Goal: Task Accomplishment & Management: Manage account settings

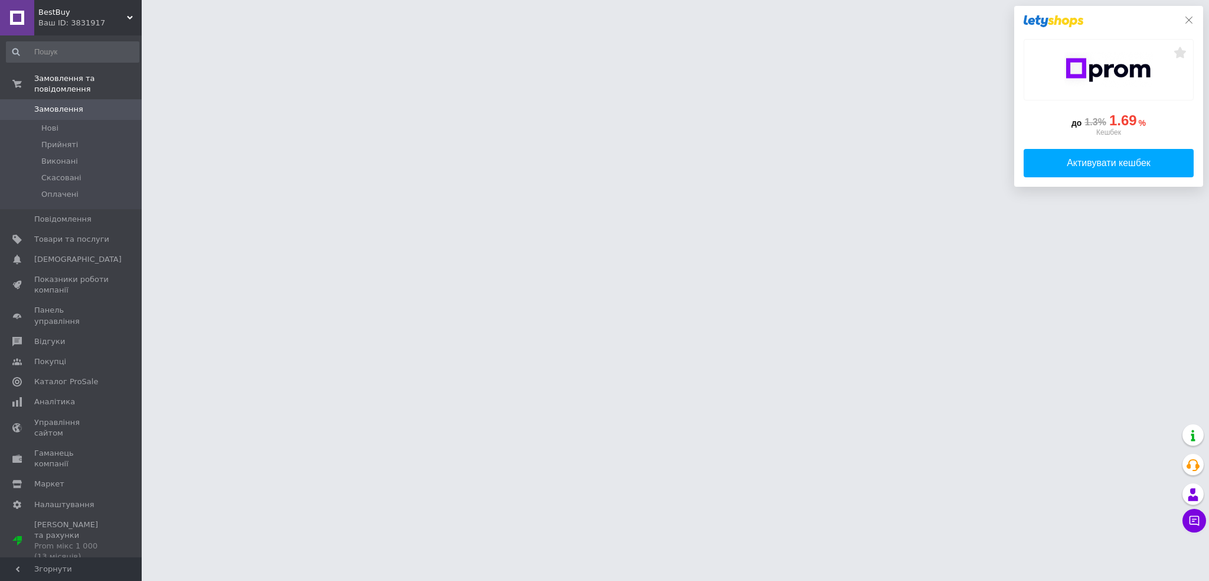
click at [1187, 19] on icon at bounding box center [1189, 19] width 9 height 9
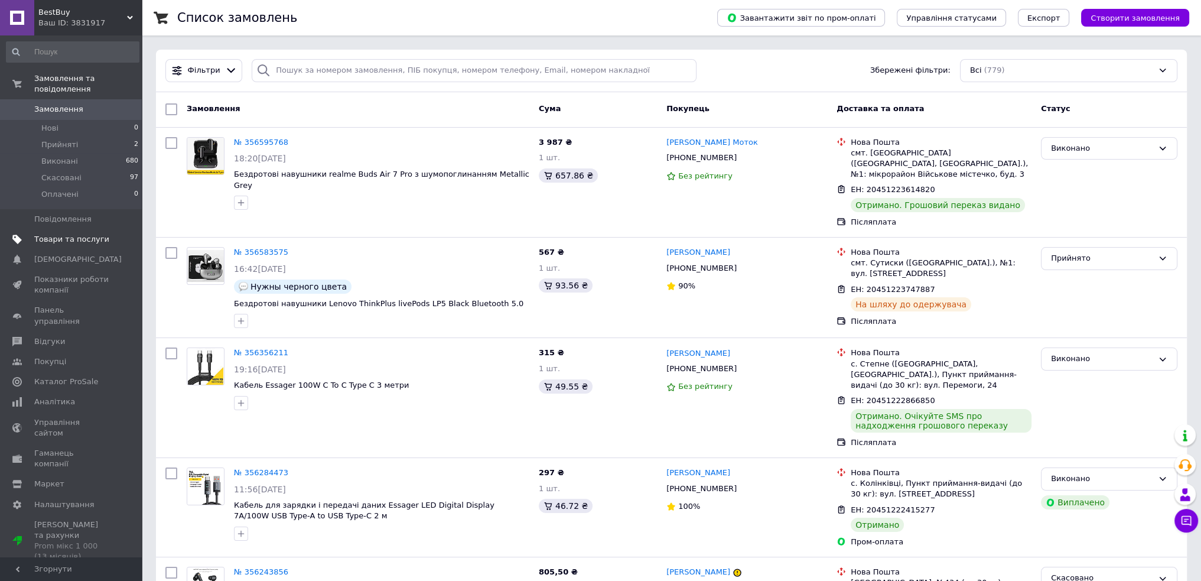
click at [67, 234] on span "Товари та послуги" at bounding box center [71, 239] width 75 height 11
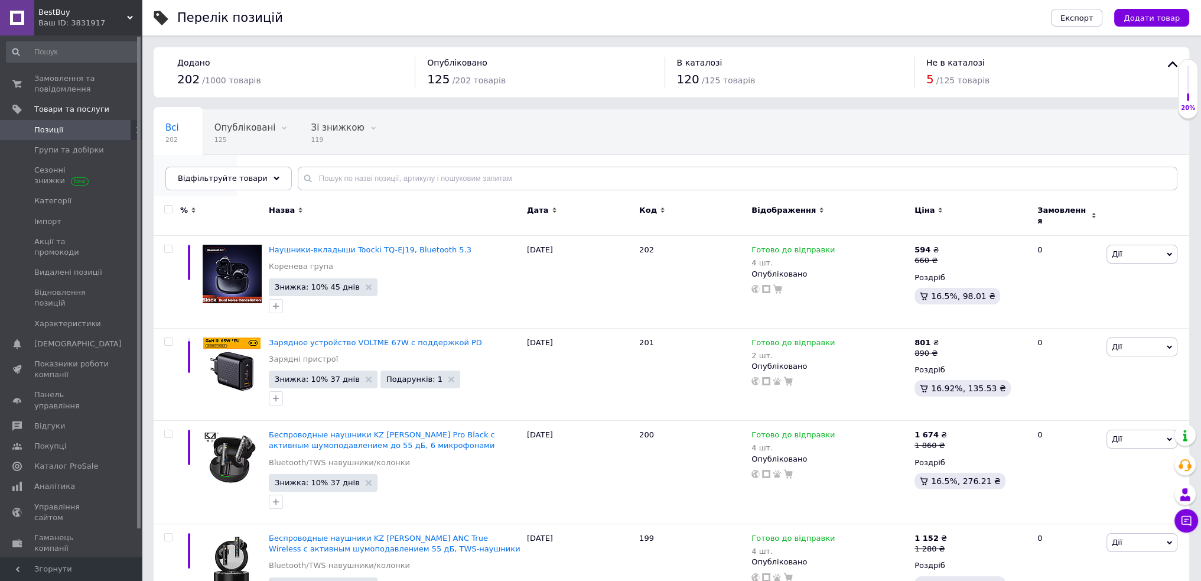
click at [213, 180] on span "77" at bounding box center [189, 184] width 48 height 9
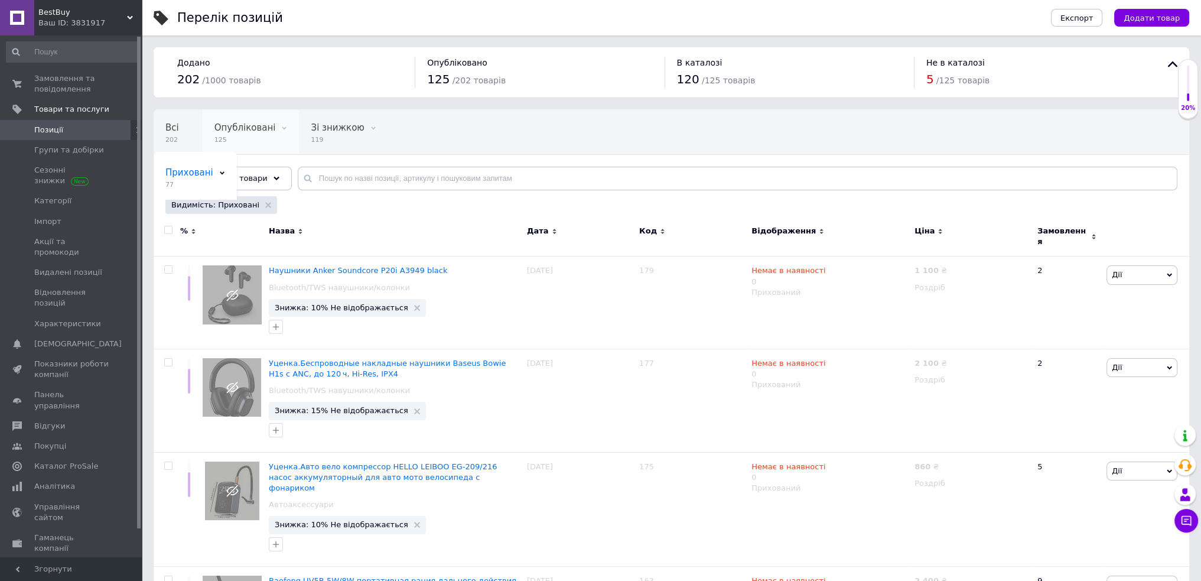
click at [280, 123] on span at bounding box center [284, 128] width 12 height 12
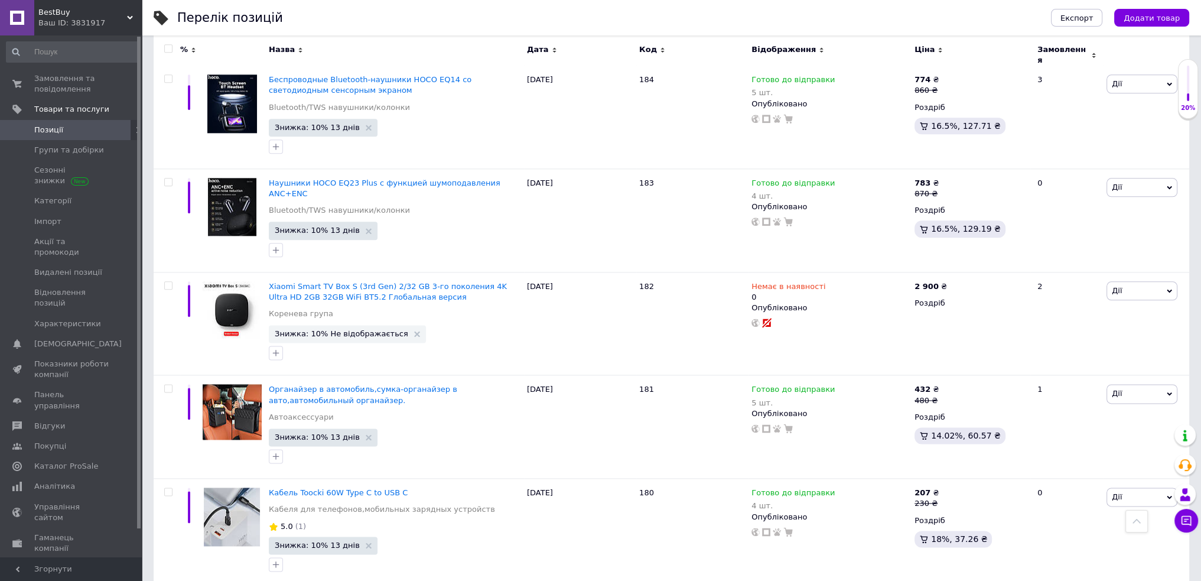
scroll to position [1890, 0]
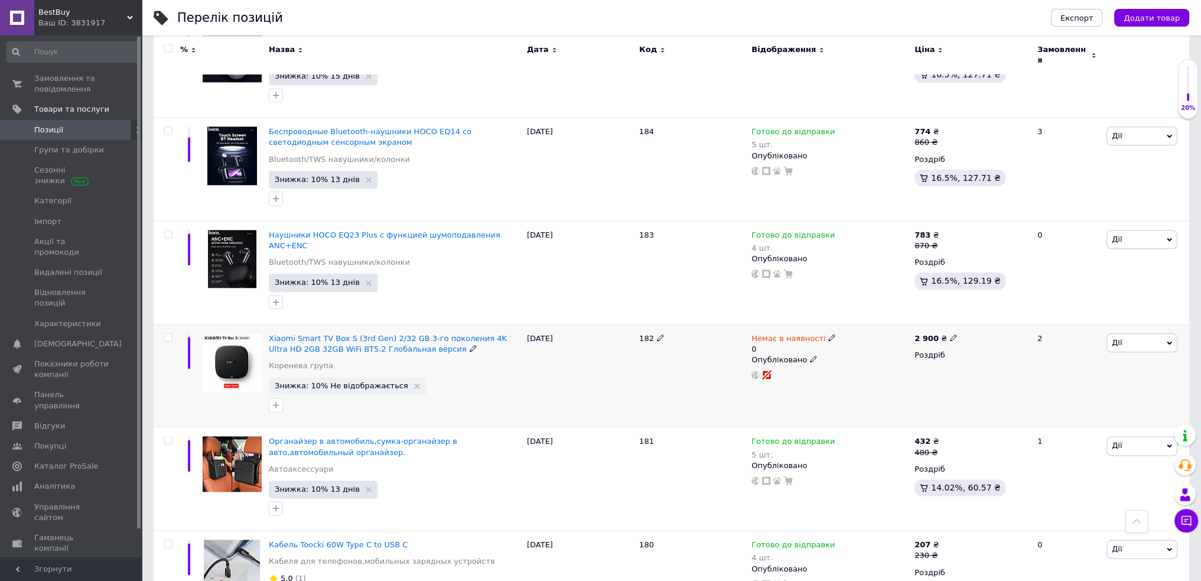
click at [1126, 333] on span "Дії" at bounding box center [1141, 342] width 71 height 19
click at [828, 334] on icon at bounding box center [831, 337] width 7 height 7
drag, startPoint x: 963, startPoint y: 324, endPoint x: 856, endPoint y: 341, distance: 107.6
click at [961, 348] on div "Залишки" at bounding box center [911, 353] width 148 height 11
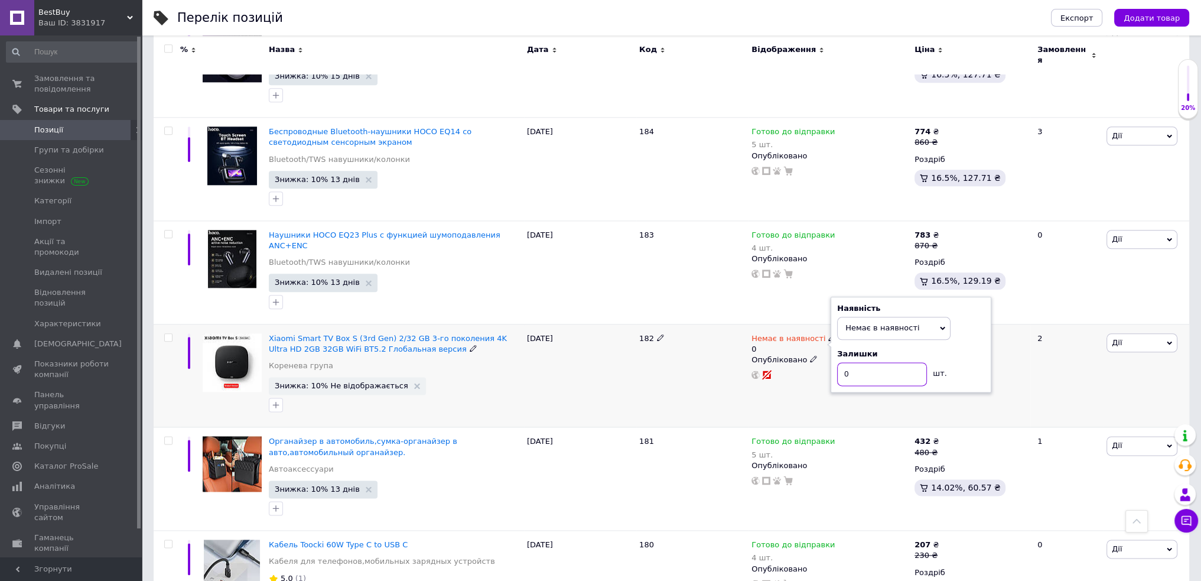
drag, startPoint x: 858, startPoint y: 337, endPoint x: 820, endPoint y: 338, distance: 37.8
click at [827, 338] on div "Немає в наявності 0 Наявність Немає в наявності В наявності Під замовлення Гото…" at bounding box center [829, 356] width 157 height 47
type input "1"
click at [912, 305] on span "Немає в наявності" at bounding box center [893, 316] width 113 height 22
click at [879, 365] on li "Готово до відправки" at bounding box center [893, 373] width 112 height 17
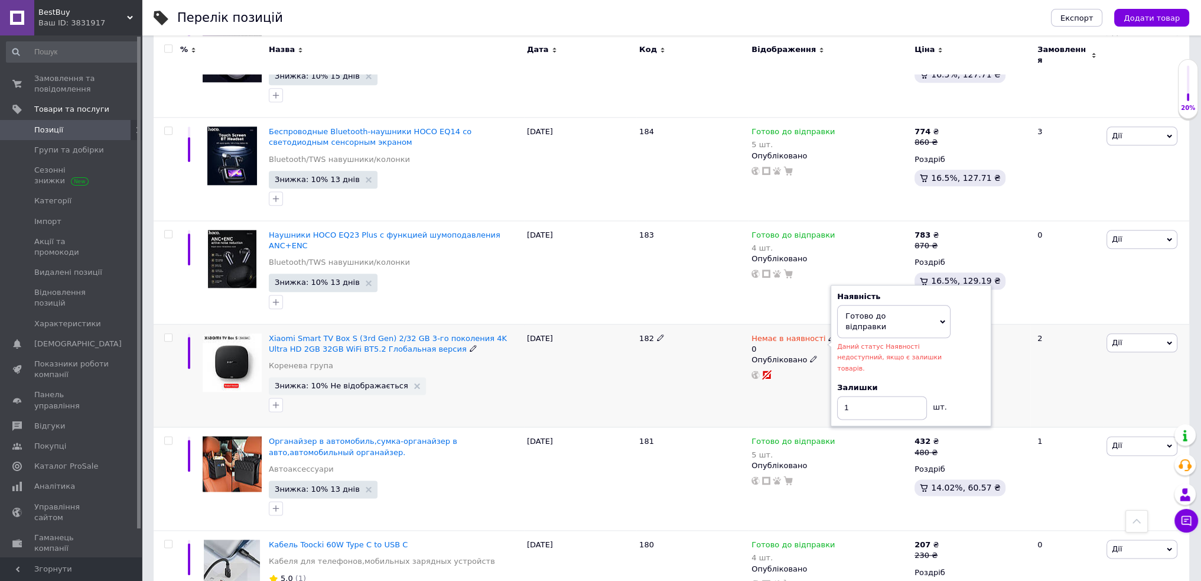
click at [950, 328] on div "Наявність Готово до відправки В наявності Немає в наявності Під замовлення Дани…" at bounding box center [911, 355] width 148 height 128
click at [1021, 358] on div "2 900 ₴ Роздріб" at bounding box center [970, 375] width 119 height 103
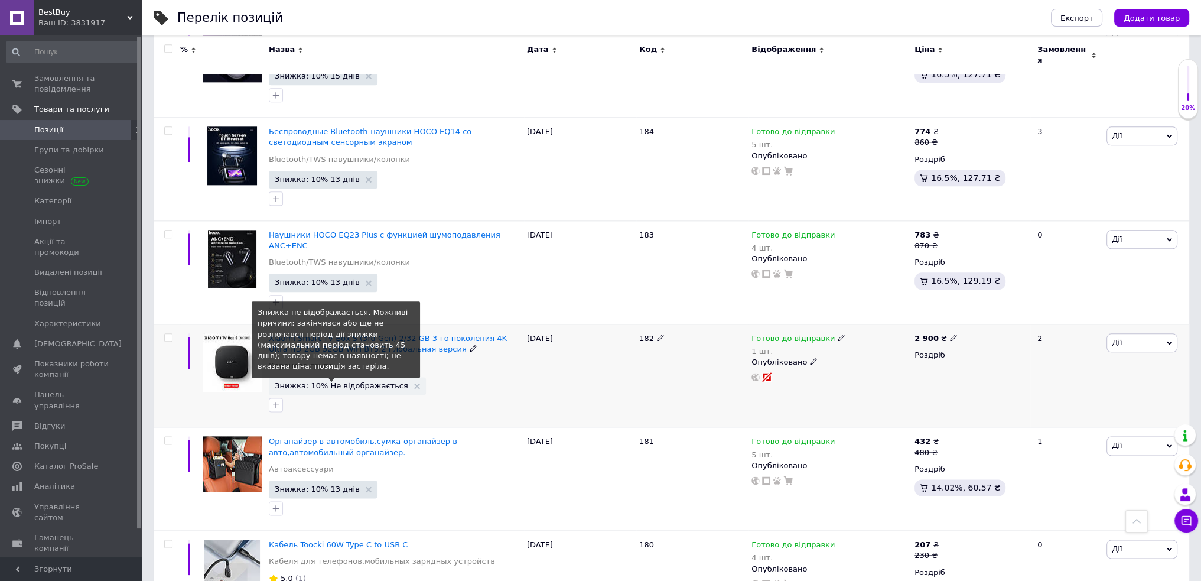
click at [351, 381] on span "Знижка: 10% Не відображається" at bounding box center [341, 385] width 133 height 8
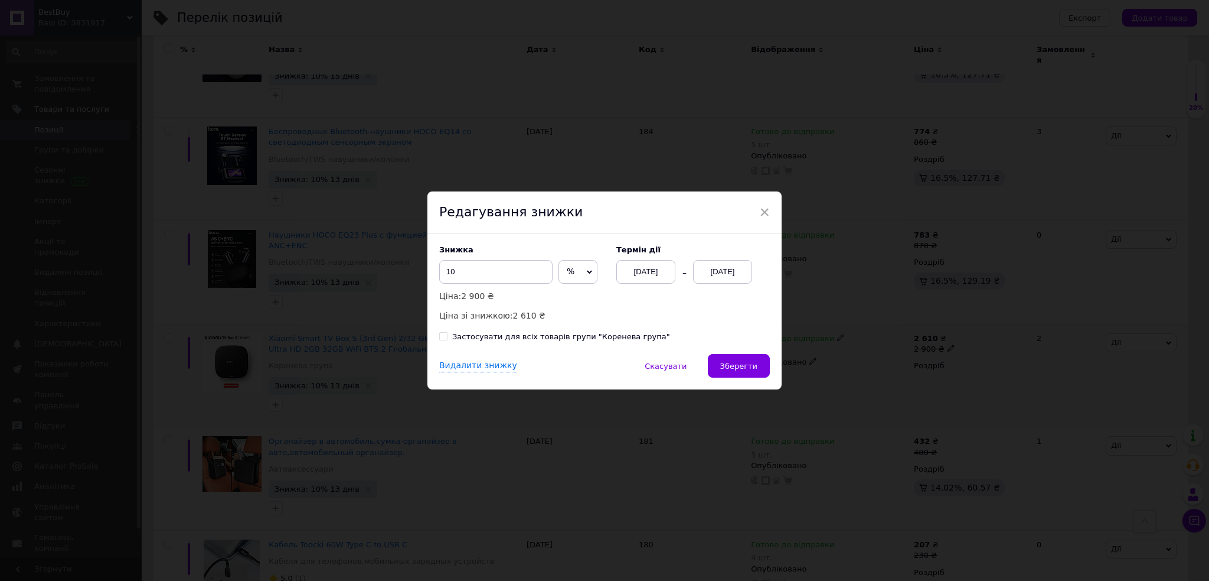
click at [701, 276] on div "[DATE]" at bounding box center [722, 272] width 59 height 24
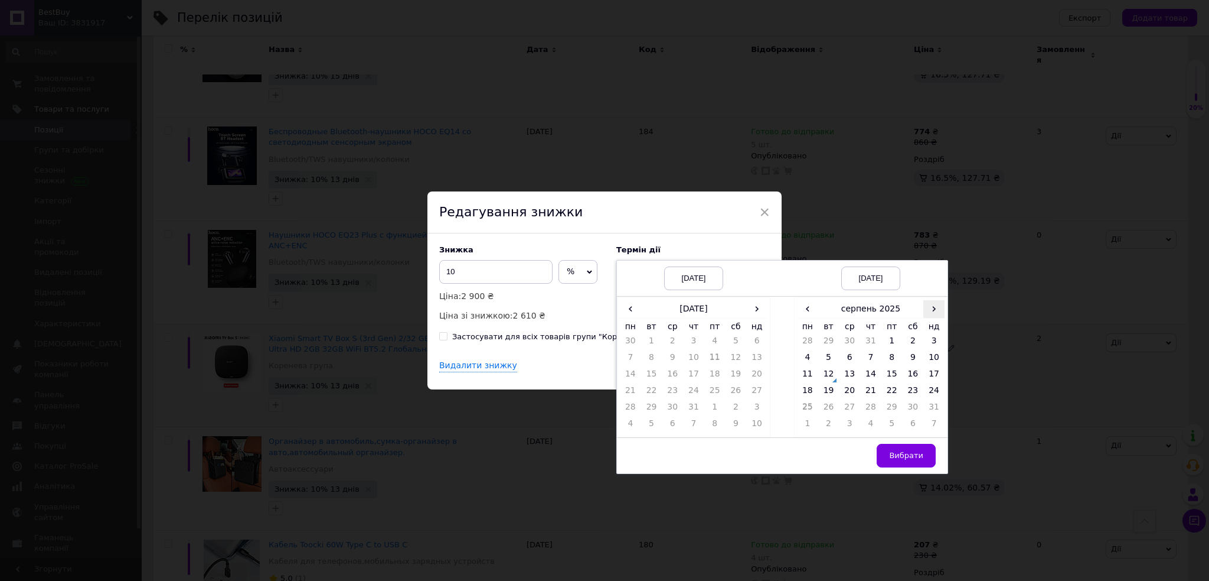
click at [931, 309] on span "›" at bounding box center [934, 308] width 21 height 17
click at [803, 311] on span "‹" at bounding box center [807, 308] width 21 height 17
click at [938, 390] on td "24" at bounding box center [934, 392] width 21 height 17
click at [755, 311] on span "›" at bounding box center [756, 308] width 21 height 17
click at [644, 374] on td "12" at bounding box center [651, 376] width 21 height 17
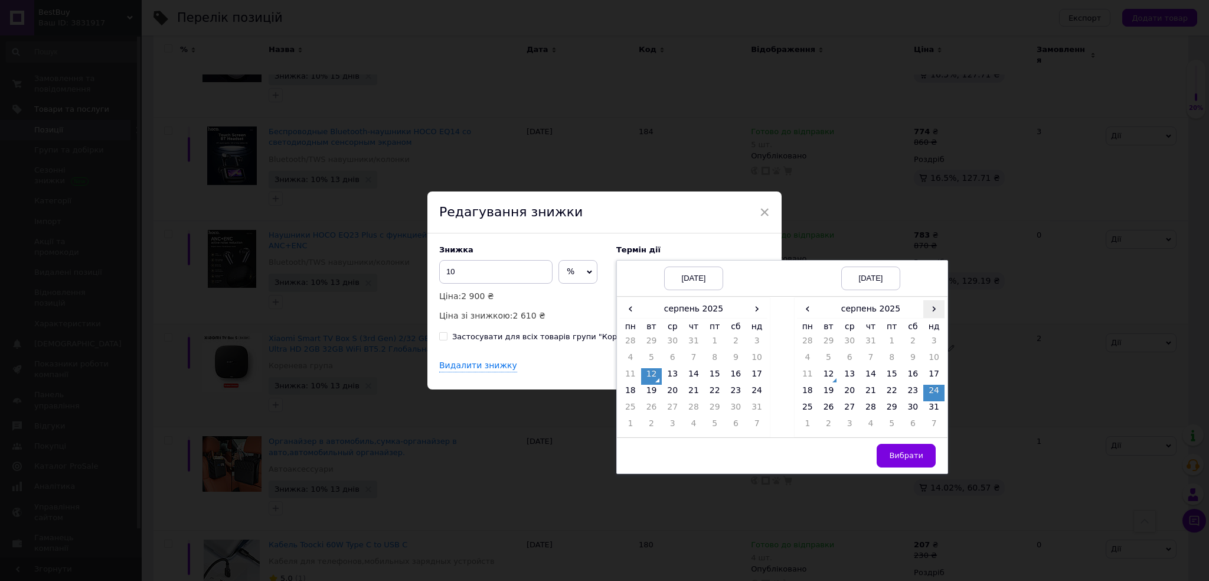
click at [935, 314] on span "›" at bounding box center [934, 308] width 21 height 17
click at [877, 410] on td "25" at bounding box center [870, 409] width 21 height 17
click at [904, 456] on span "Вибрати" at bounding box center [906, 455] width 34 height 9
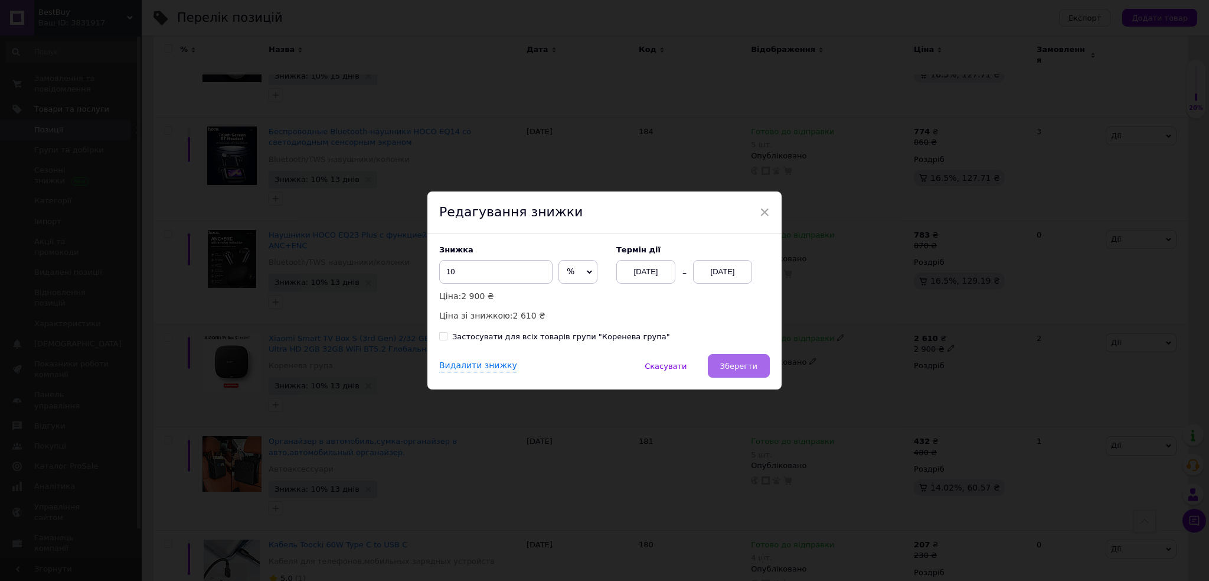
click at [749, 363] on span "Зберегти" at bounding box center [738, 365] width 37 height 9
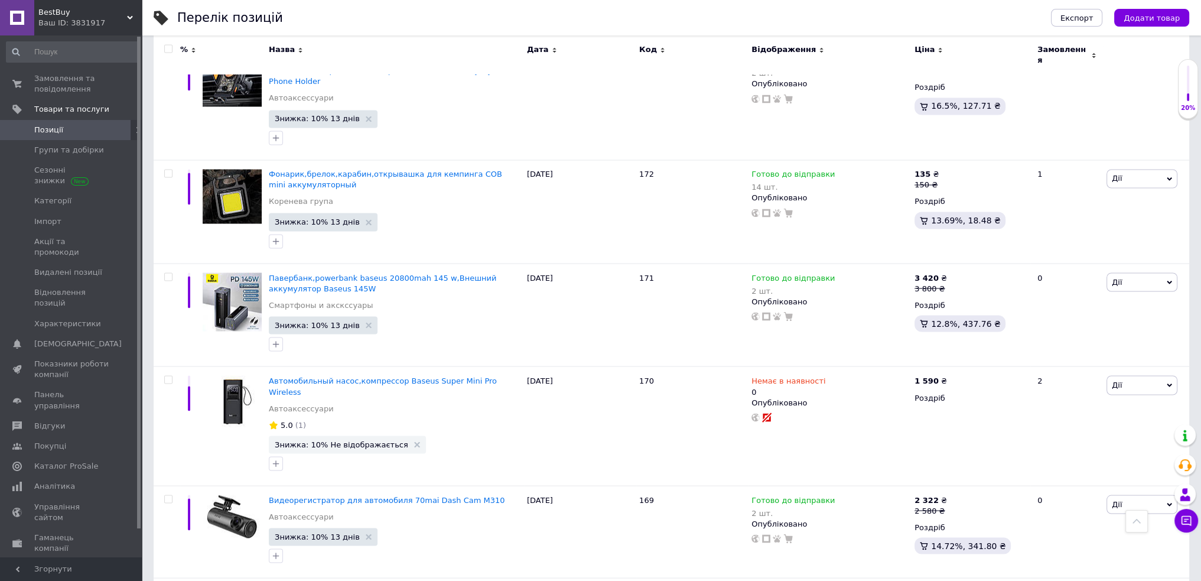
scroll to position [2835, 0]
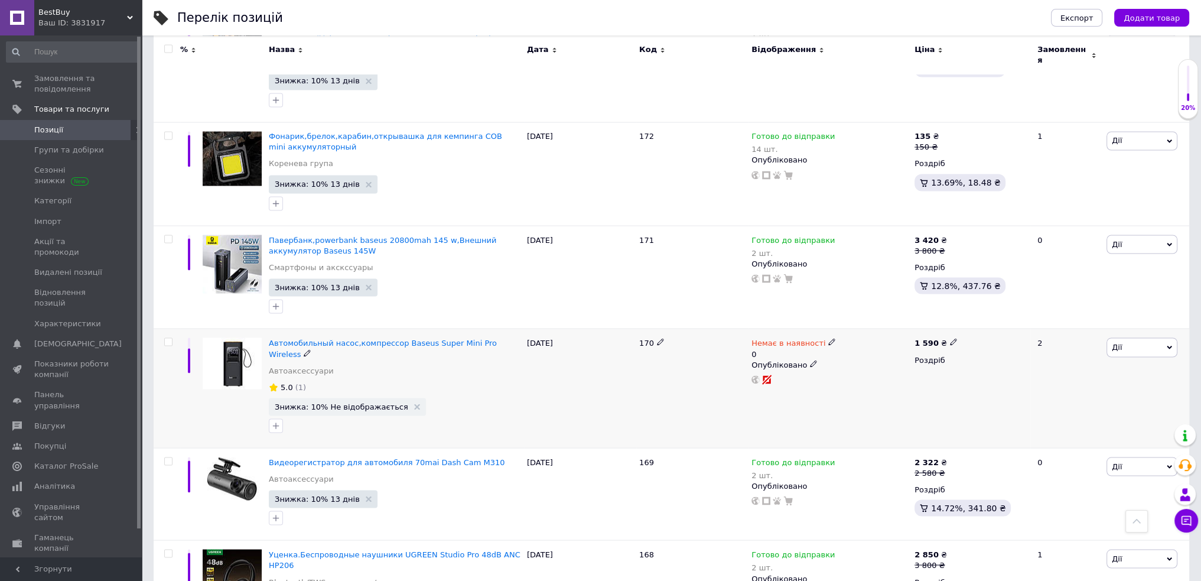
click at [828, 338] on icon at bounding box center [831, 341] width 7 height 7
click at [869, 382] on li "Готово до відправки" at bounding box center [893, 390] width 112 height 17
drag, startPoint x: 859, startPoint y: 338, endPoint x: 838, endPoint y: 337, distance: 20.7
click at [839, 377] on input "0" at bounding box center [882, 389] width 90 height 24
type input "1"
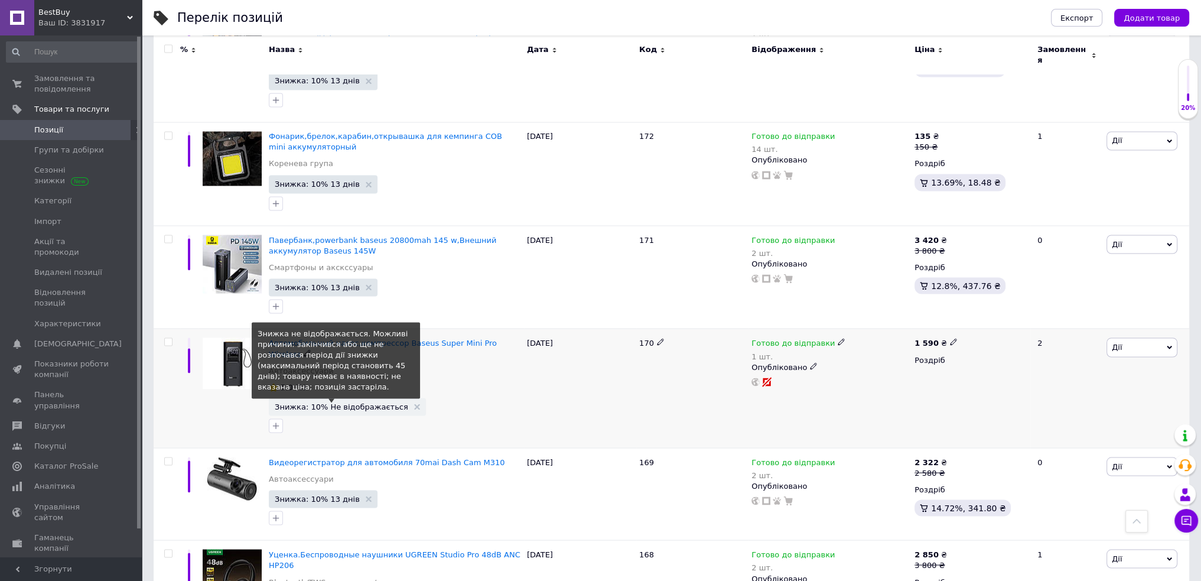
click at [361, 402] on span "Знижка: 10% Не відображається" at bounding box center [341, 406] width 133 height 8
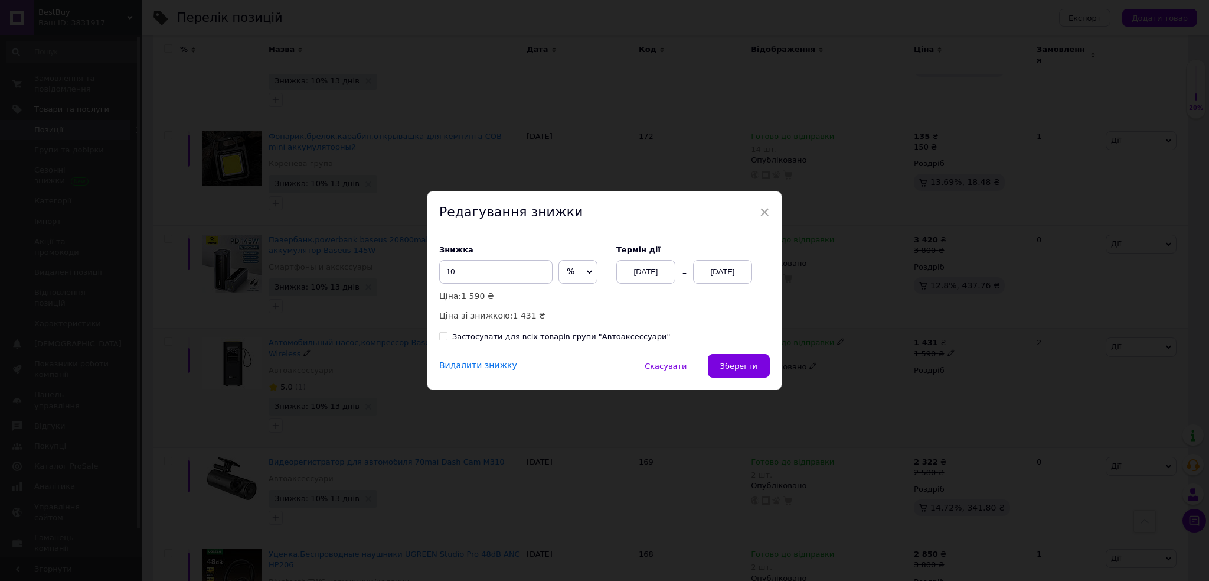
click at [718, 269] on div "[DATE]" at bounding box center [722, 272] width 59 height 24
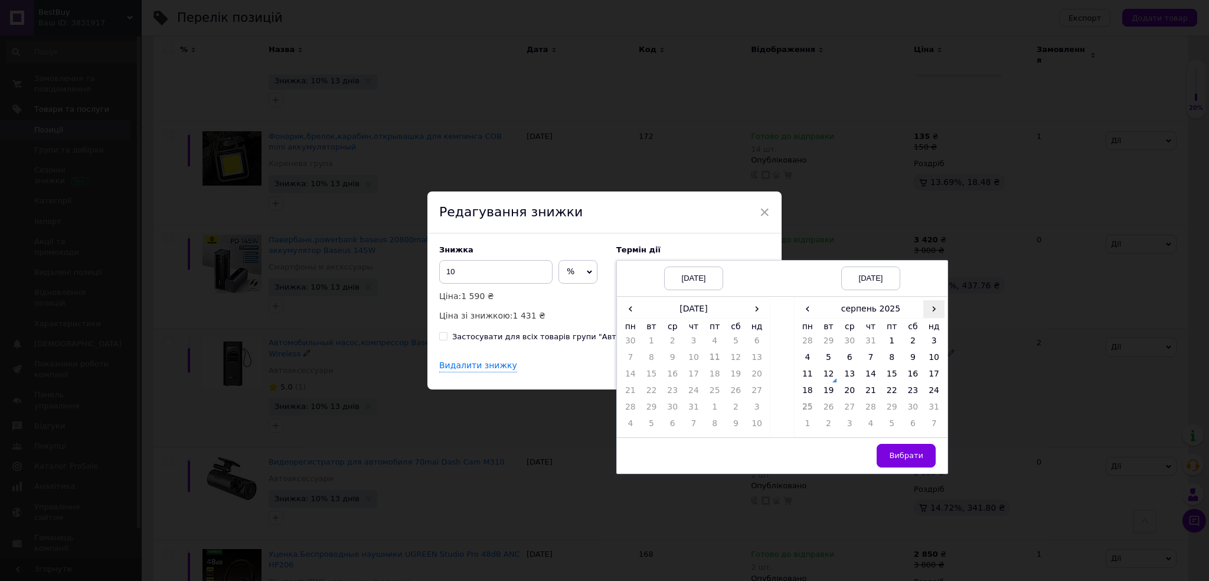
click at [930, 304] on span "›" at bounding box center [934, 308] width 21 height 17
click at [751, 306] on span "›" at bounding box center [756, 308] width 21 height 17
click at [654, 373] on td "12" at bounding box center [651, 376] width 21 height 17
click at [797, 308] on span "‹" at bounding box center [807, 308] width 21 height 17
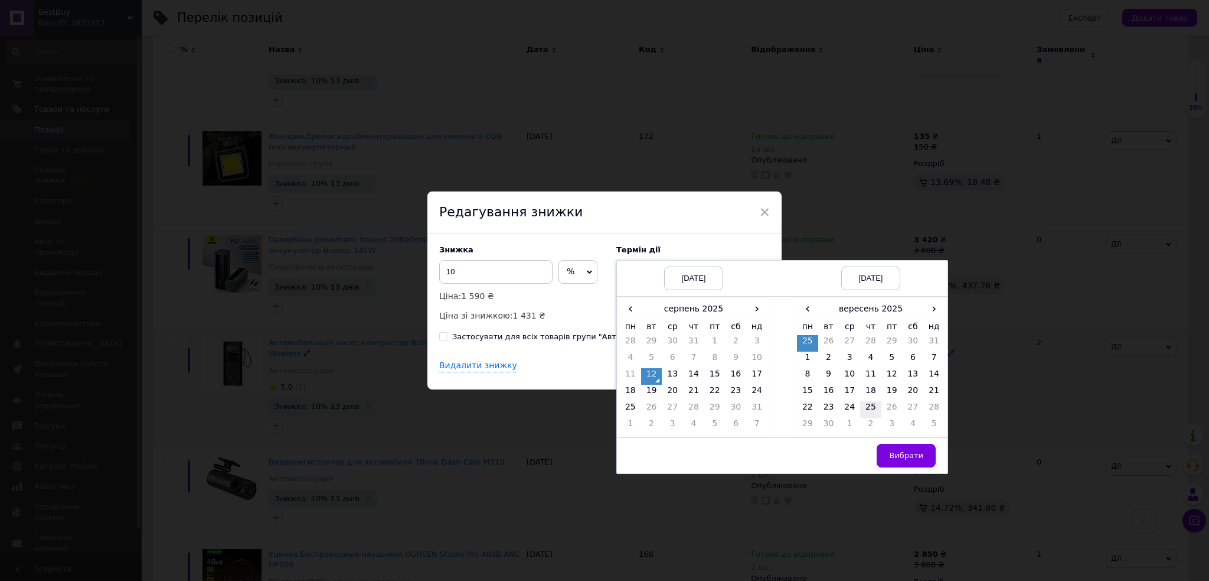
click at [868, 408] on td "25" at bounding box center [870, 409] width 21 height 17
click at [898, 458] on span "Вибрати" at bounding box center [906, 455] width 34 height 9
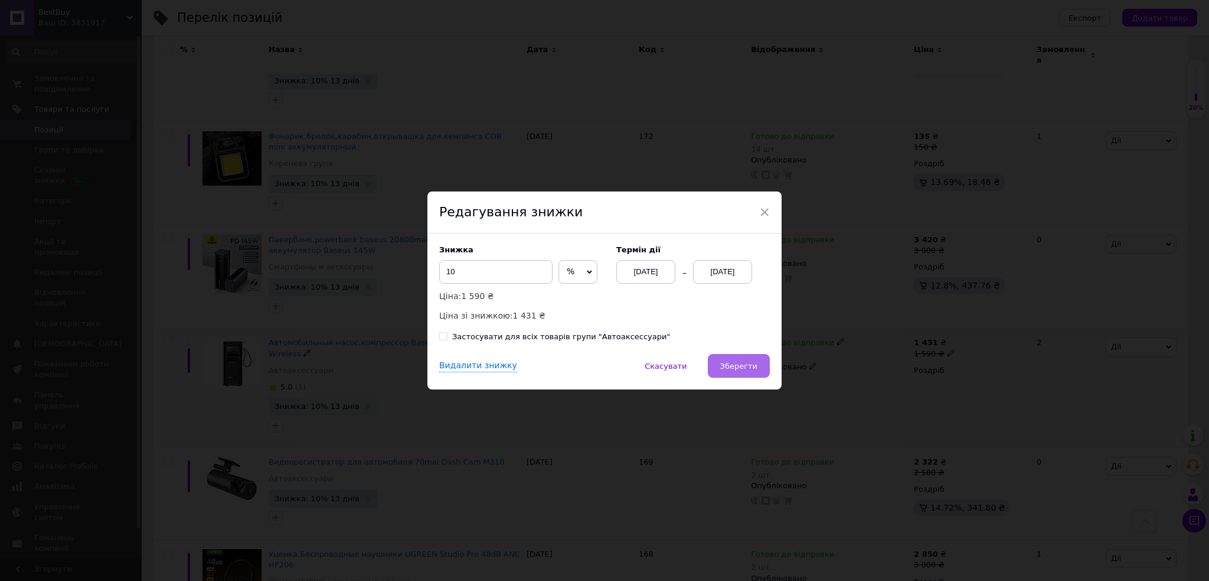
click at [741, 370] on span "Зберегти" at bounding box center [738, 365] width 37 height 9
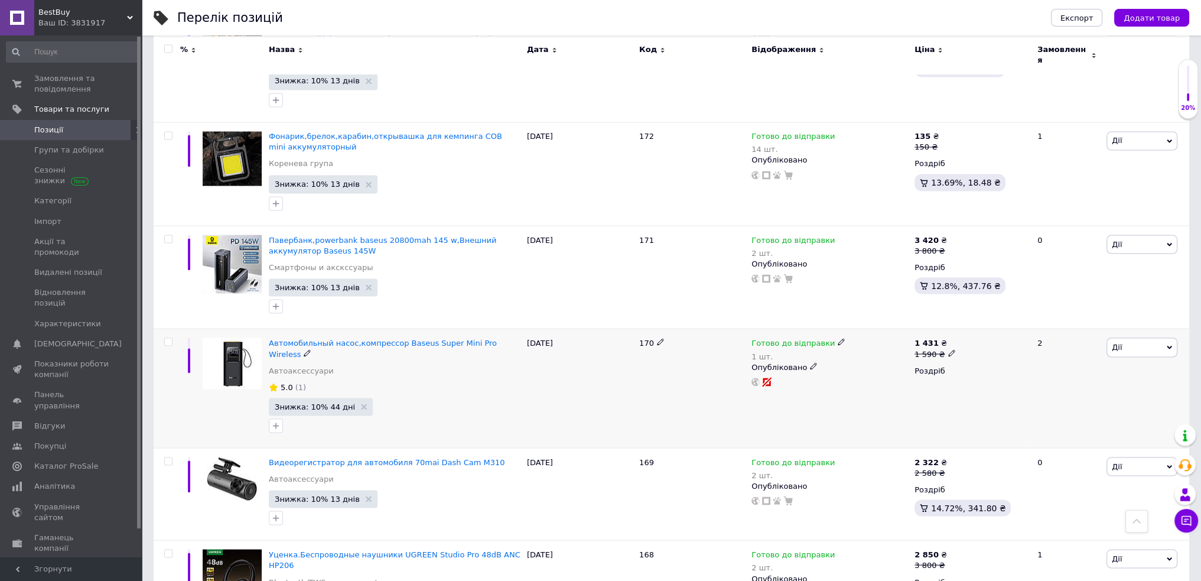
click at [948, 348] on span at bounding box center [951, 352] width 7 height 8
drag, startPoint x: 986, startPoint y: 289, endPoint x: 970, endPoint y: 296, distance: 17.2
click at [970, 323] on input "1590" at bounding box center [1005, 335] width 90 height 24
type input "1620"
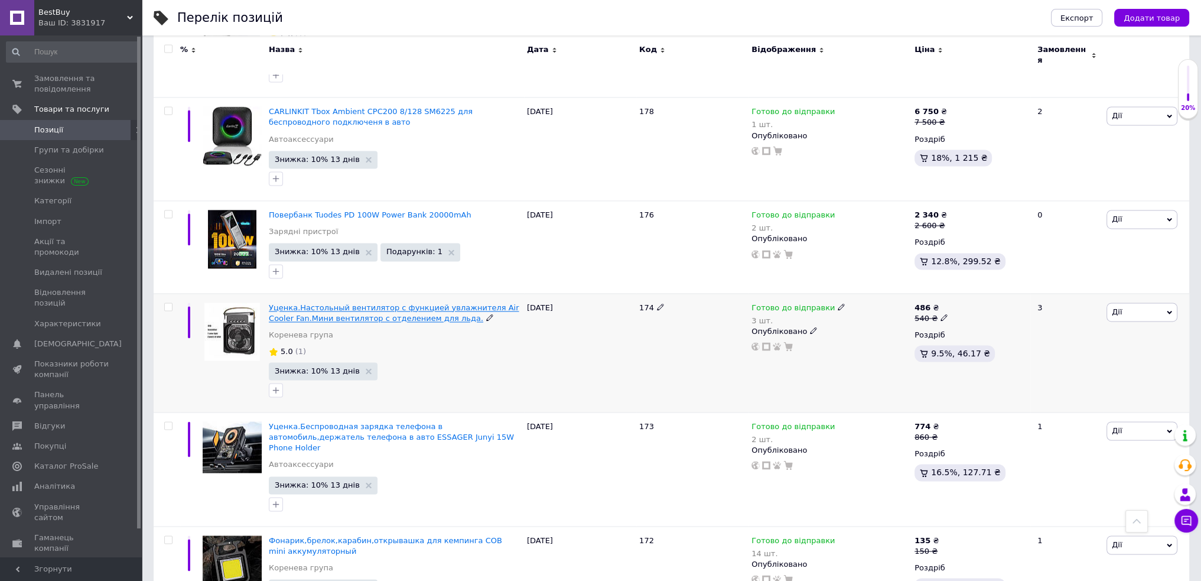
scroll to position [2421, 0]
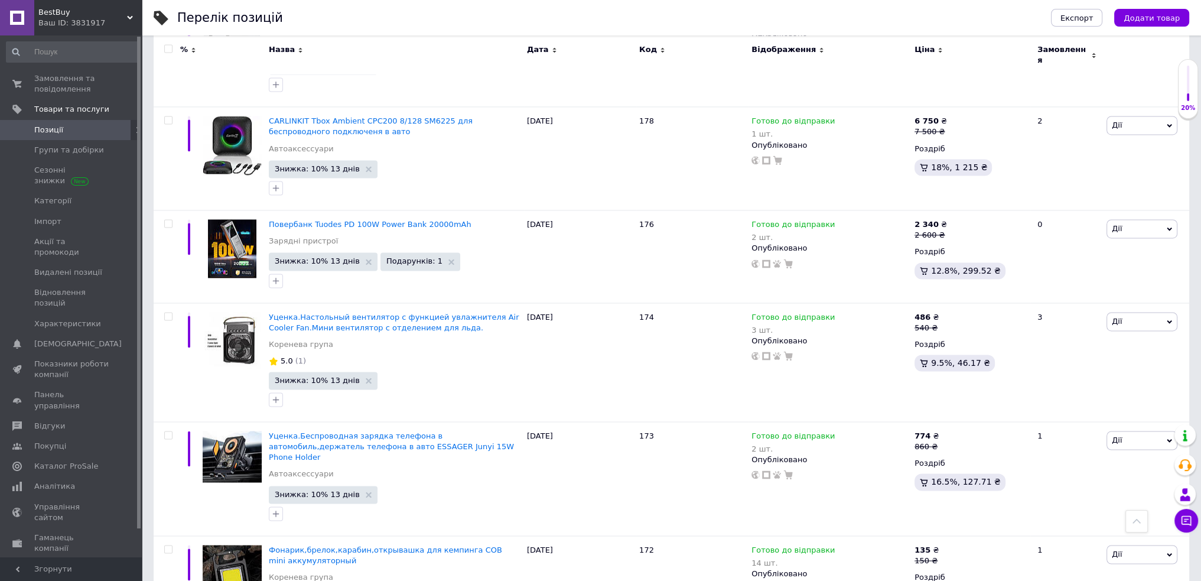
drag, startPoint x: 54, startPoint y: 449, endPoint x: 64, endPoint y: 446, distance: 10.5
click at [54, 481] on span "Аналітика" at bounding box center [54, 486] width 41 height 11
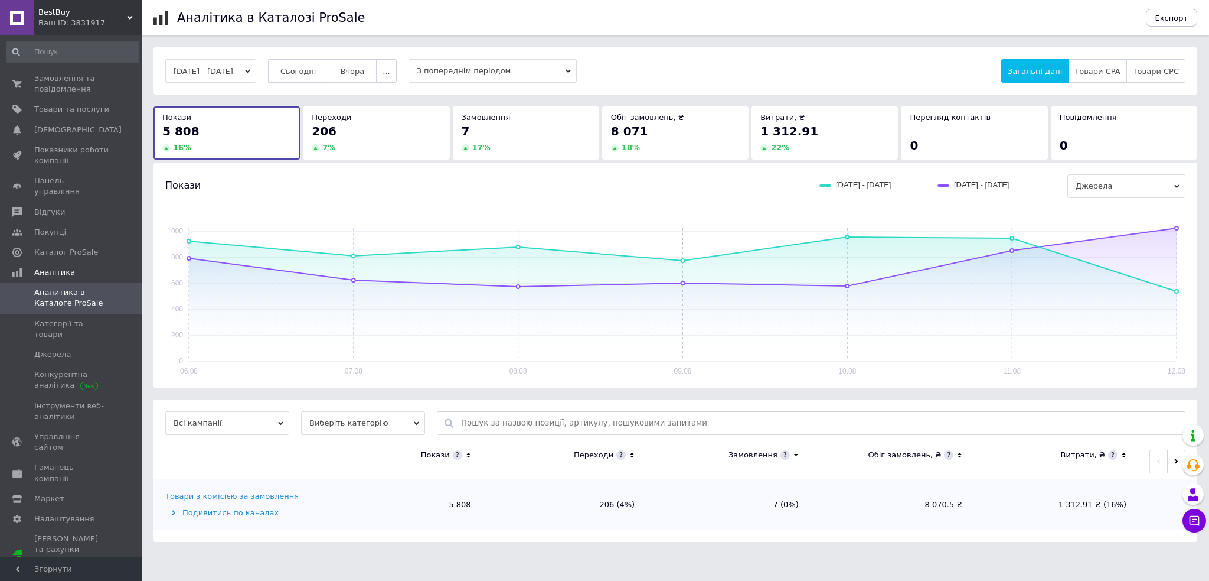
click at [317, 69] on span "Сьогодні" at bounding box center [299, 71] width 36 height 9
